Goal: Information Seeking & Learning: Learn about a topic

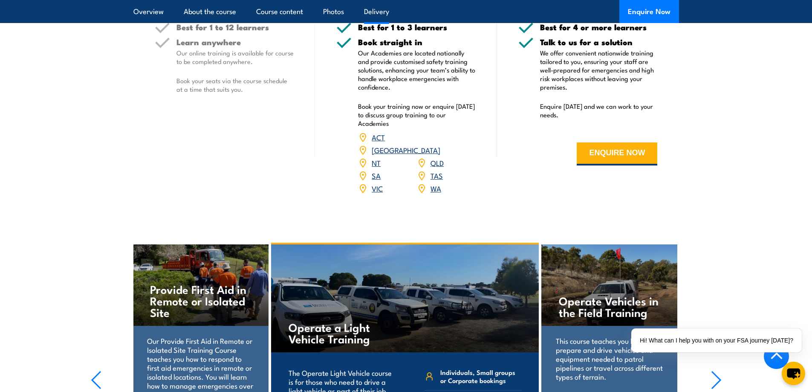
scroll to position [1159, 0]
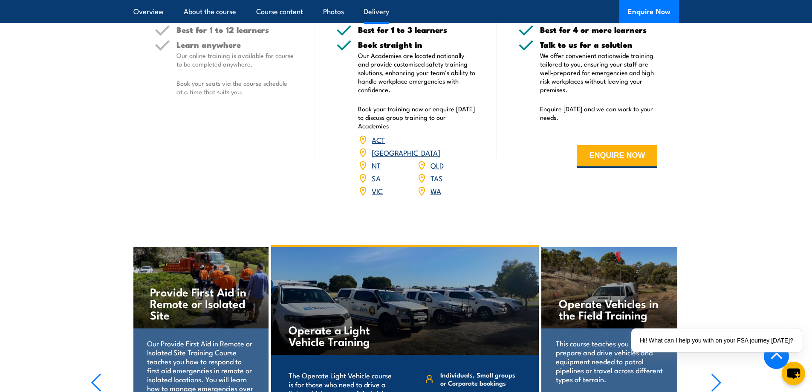
click at [378, 185] on link "VIC" at bounding box center [377, 190] width 11 height 10
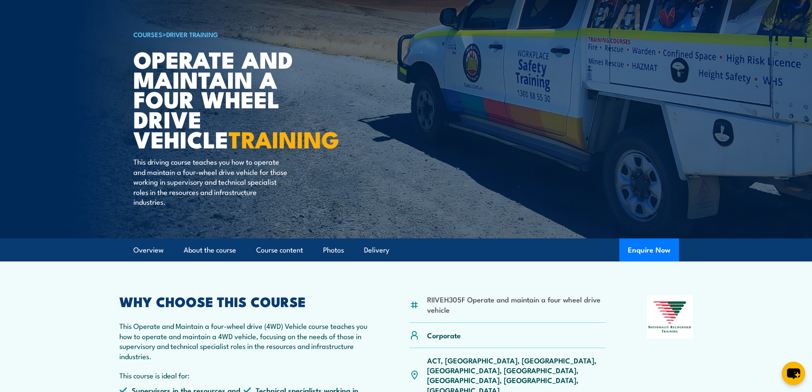
scroll to position [43, 0]
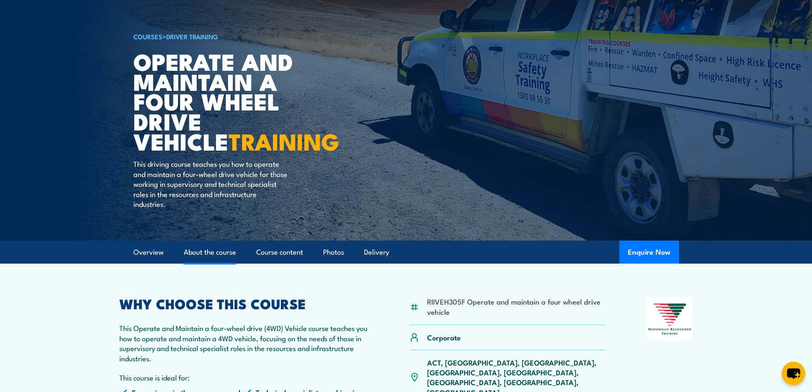
click at [202, 250] on link "About the course" at bounding box center [210, 252] width 52 height 23
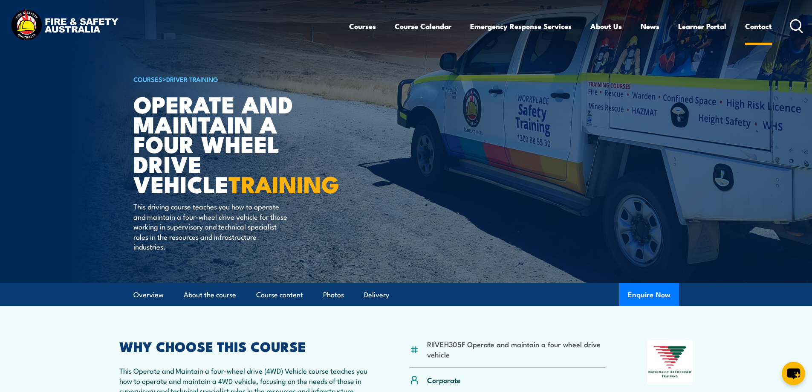
click at [754, 25] on link "Contact" at bounding box center [758, 26] width 27 height 23
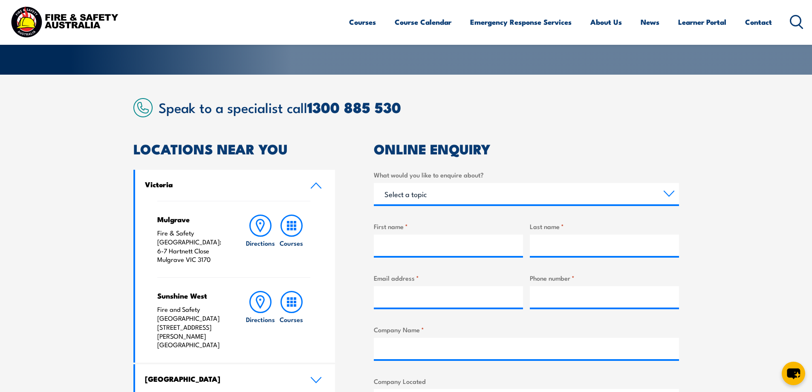
scroll to position [170, 0]
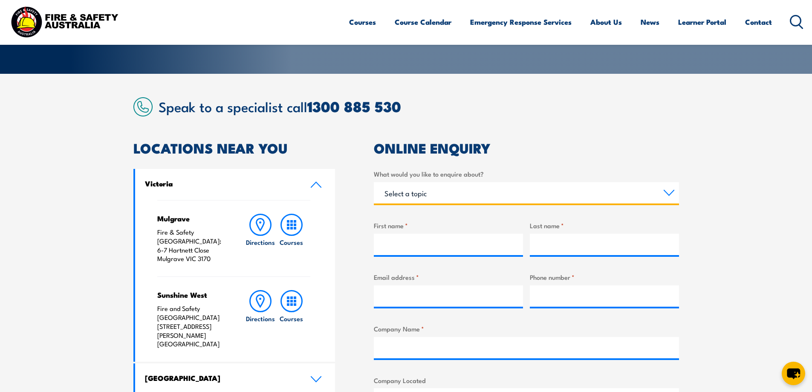
click at [667, 190] on select "Select a topic Training Emergency Response Services General Enquiry" at bounding box center [526, 192] width 305 height 21
select select "Training"
click at [374, 182] on select "Select a topic Training Emergency Response Services General Enquiry" at bounding box center [526, 192] width 305 height 21
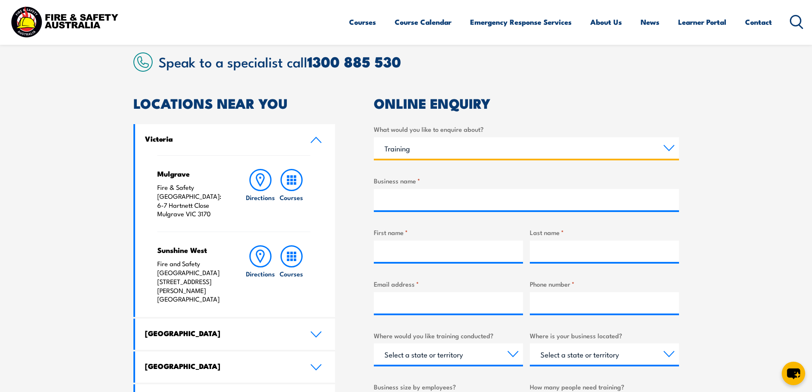
scroll to position [213, 0]
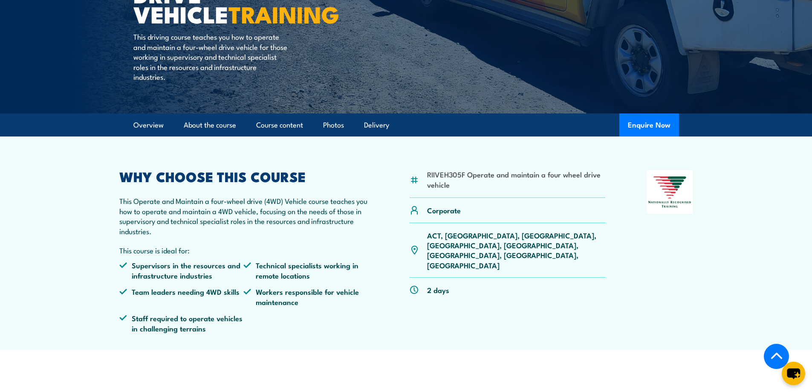
scroll to position [170, 0]
